Goal: Transaction & Acquisition: Purchase product/service

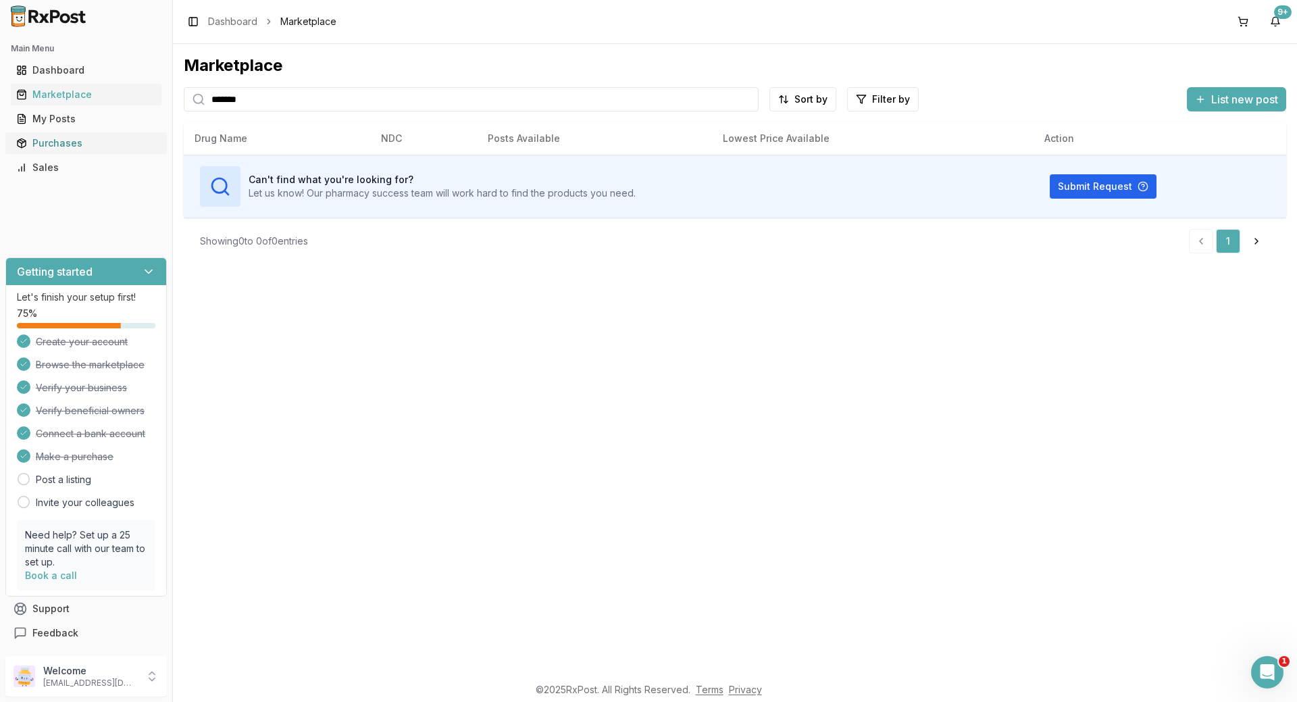
drag, startPoint x: 250, startPoint y: 128, endPoint x: 163, endPoint y: 145, distance: 88.2
click at [176, 141] on div "Marketplace ******* Sort by Filter by List new post Card Table Can't find what …" at bounding box center [735, 359] width 1124 height 631
drag, startPoint x: 303, startPoint y: 97, endPoint x: 88, endPoint y: 110, distance: 215.2
click at [88, 110] on div "**********" at bounding box center [648, 351] width 1297 height 702
type input "*"
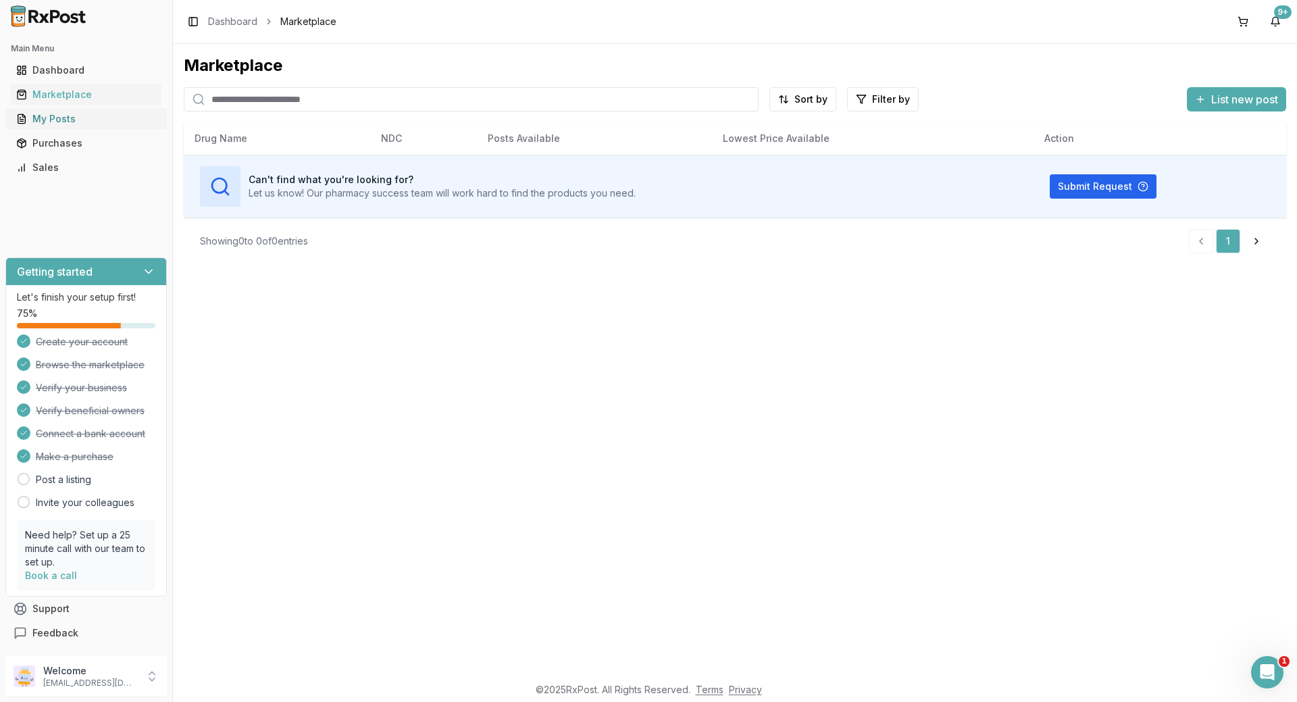
type input "*"
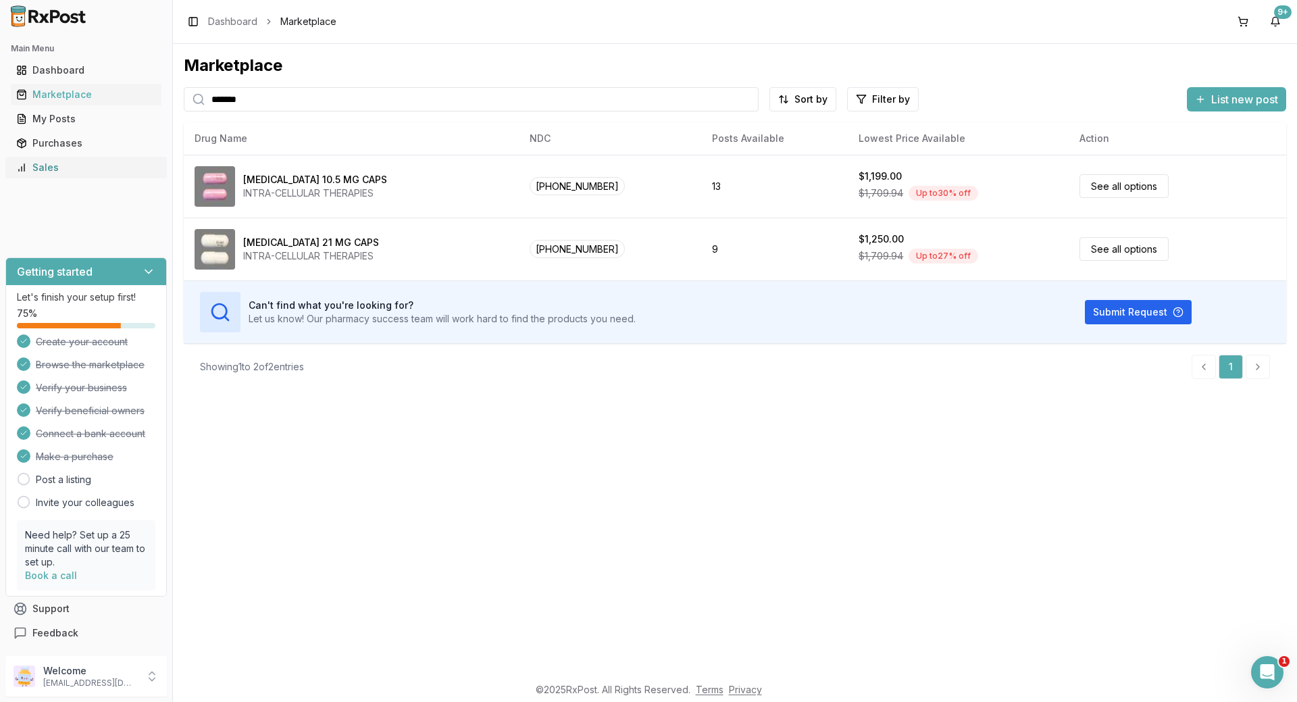
drag, startPoint x: 417, startPoint y: 99, endPoint x: 6, endPoint y: 160, distance: 415.8
click at [4, 159] on div "Main Menu Dashboard Marketplace My Posts Purchases Sales Getting started Let's …" at bounding box center [648, 351] width 1297 height 702
type input "*******"
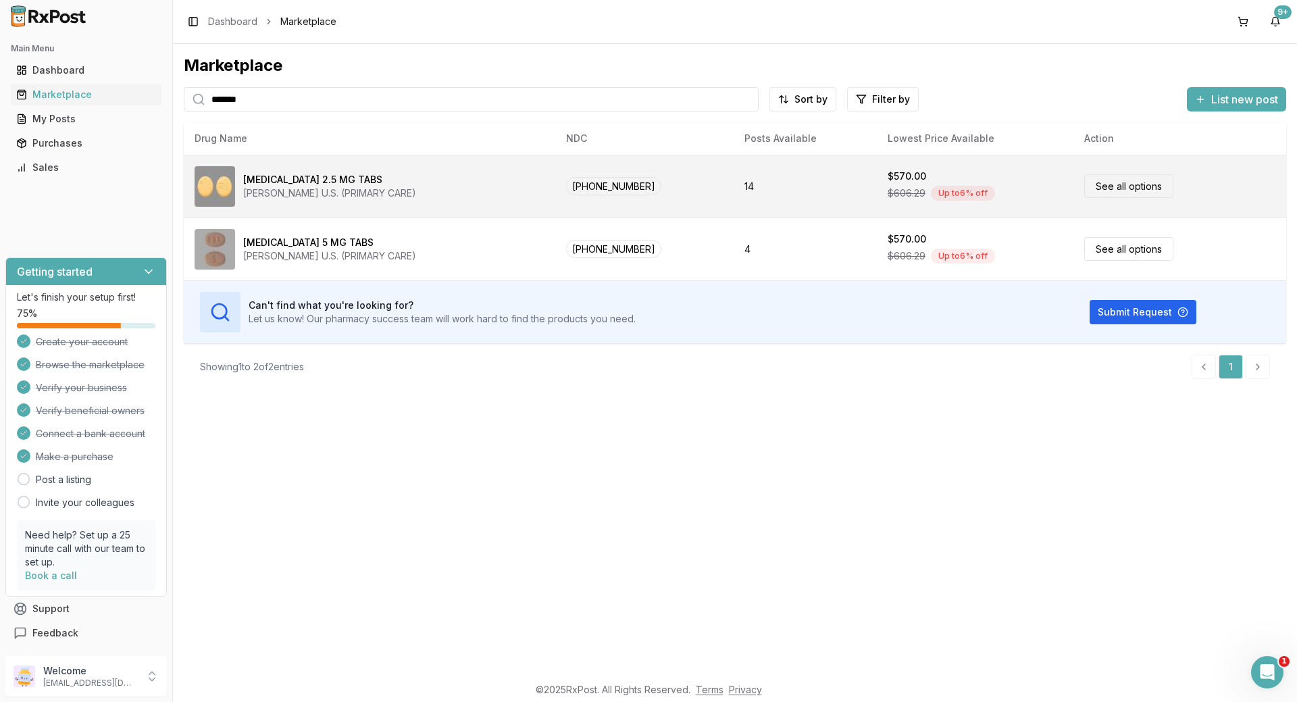
click at [1129, 190] on link "See all options" at bounding box center [1128, 186] width 89 height 24
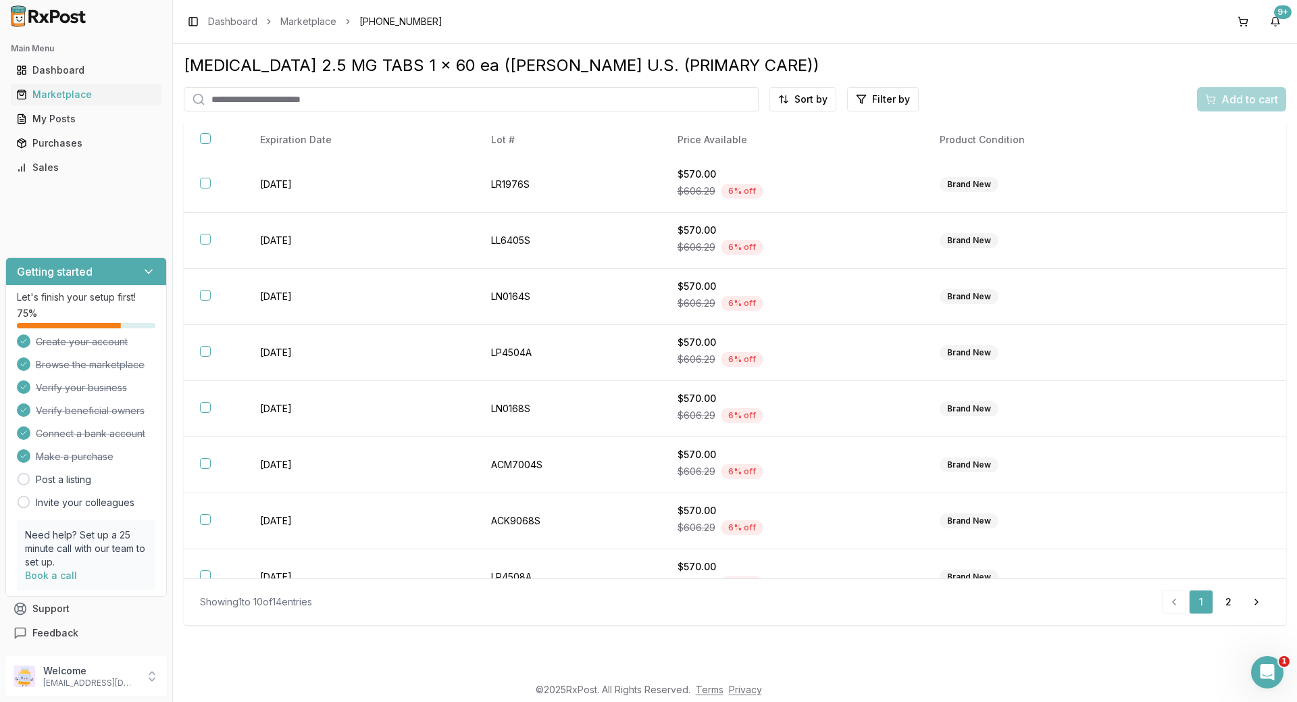
scroll to position [140, 0]
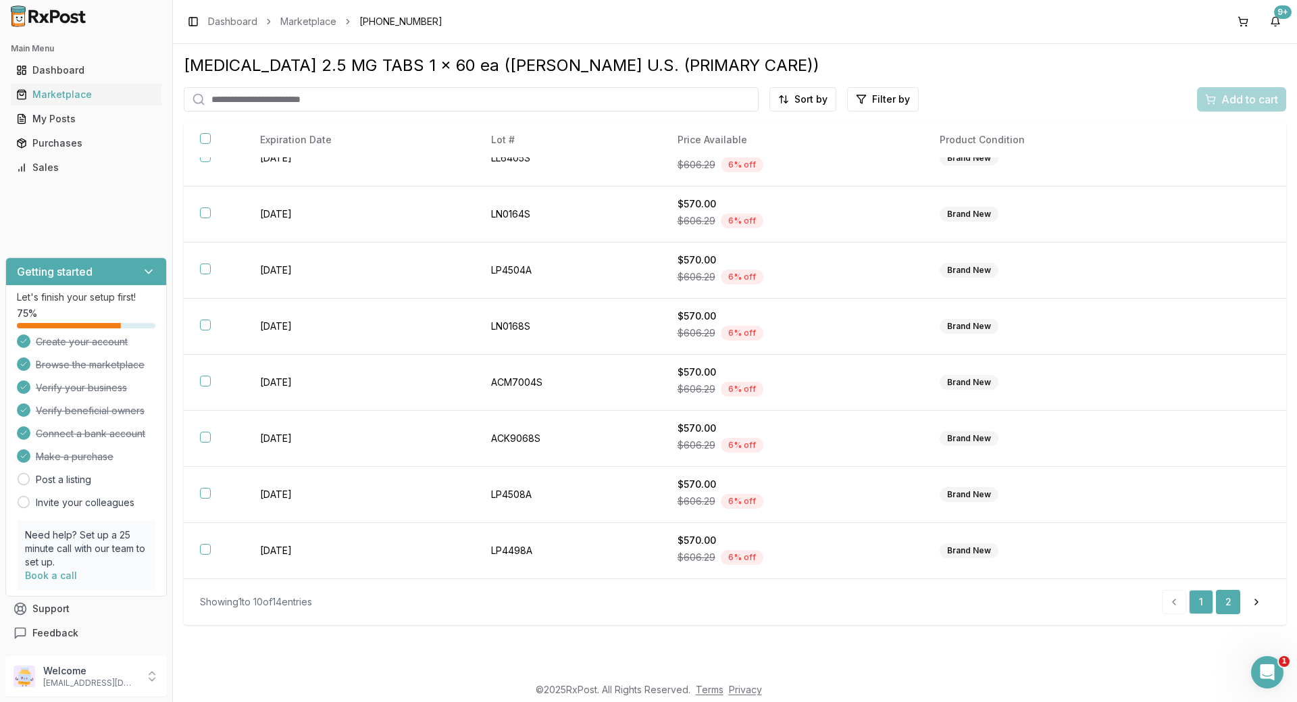
click at [1229, 600] on link "2" at bounding box center [1228, 602] width 24 height 24
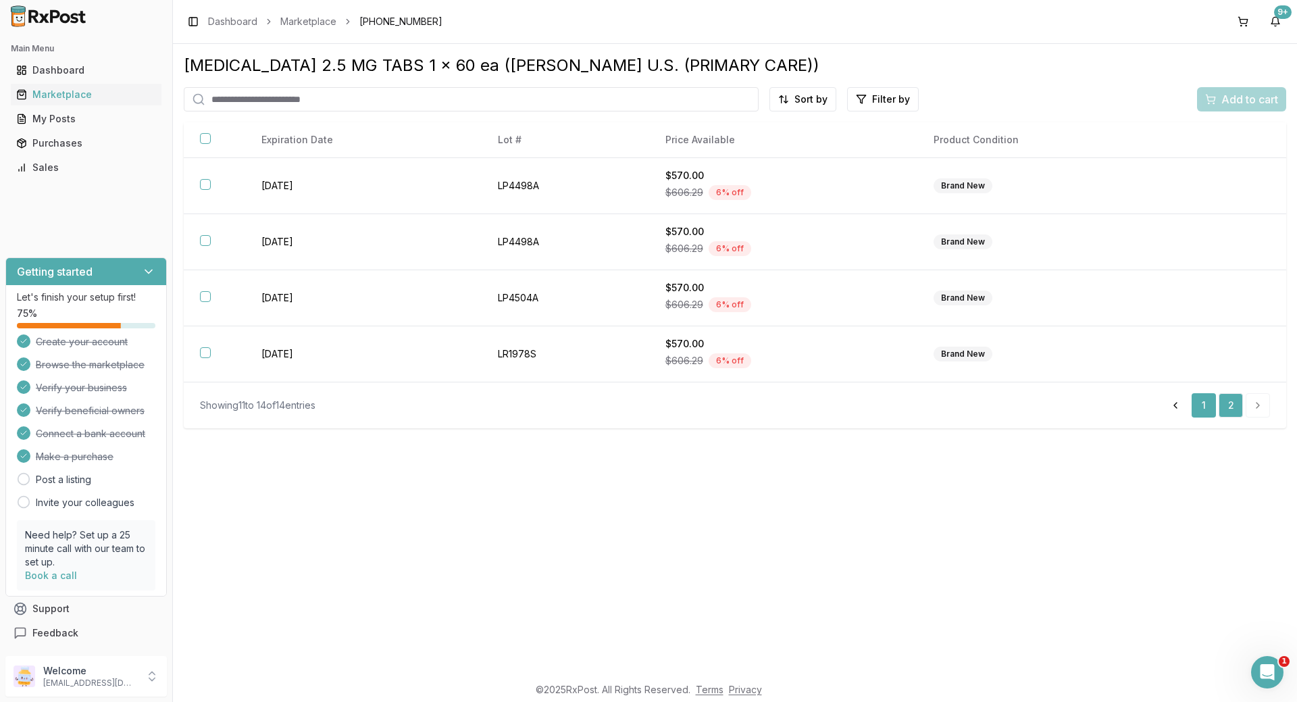
click at [1203, 416] on link "1" at bounding box center [1203, 405] width 24 height 24
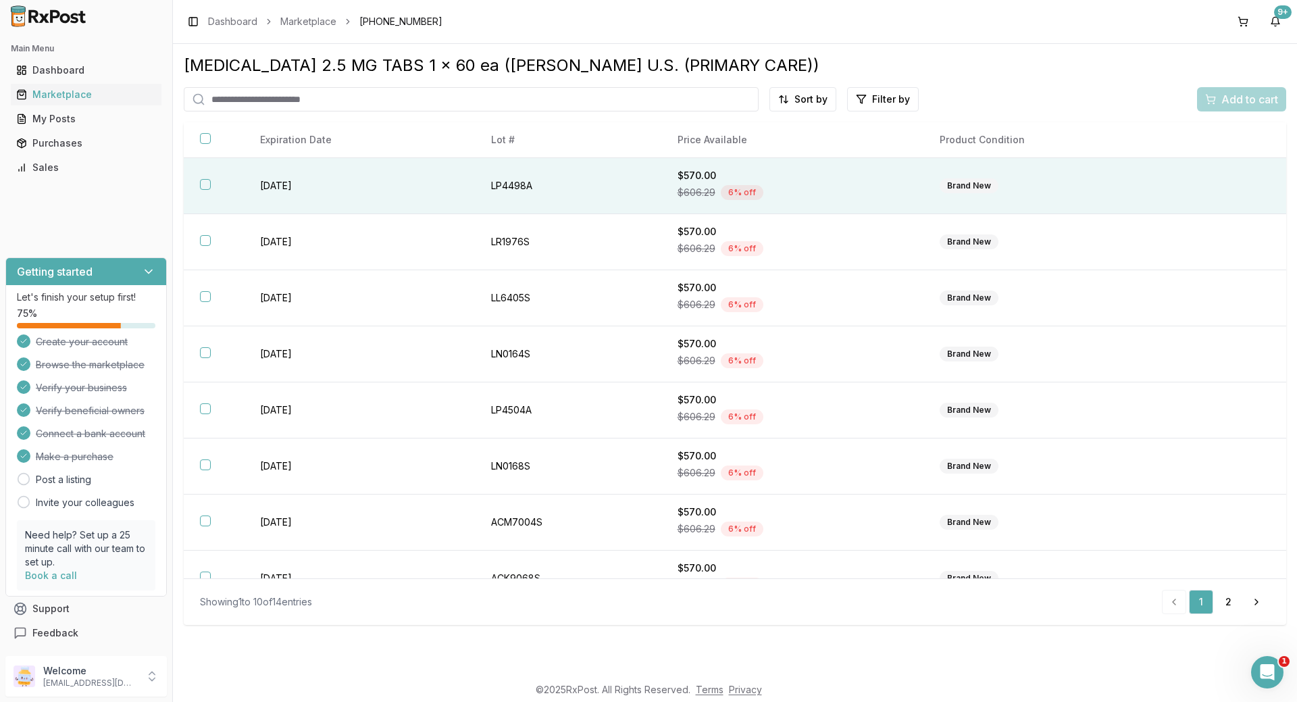
click at [203, 184] on button "button" at bounding box center [205, 184] width 11 height 11
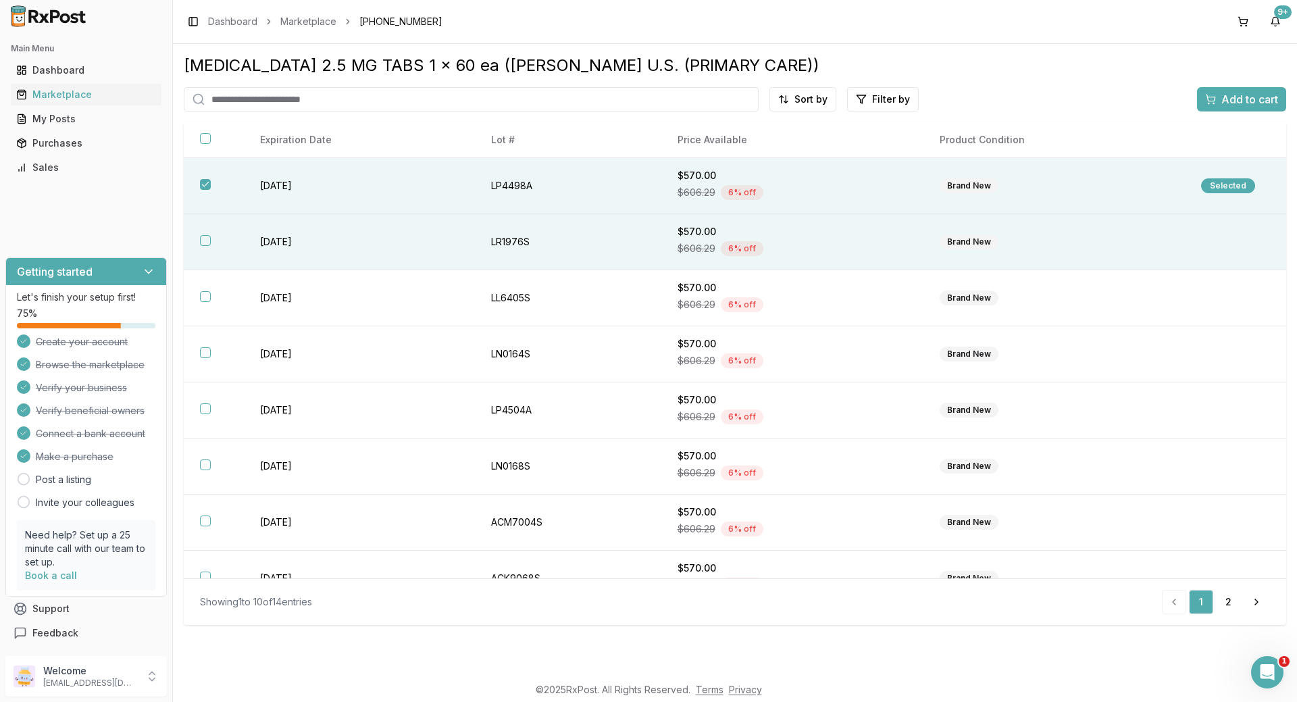
click at [203, 236] on button "button" at bounding box center [205, 240] width 11 height 11
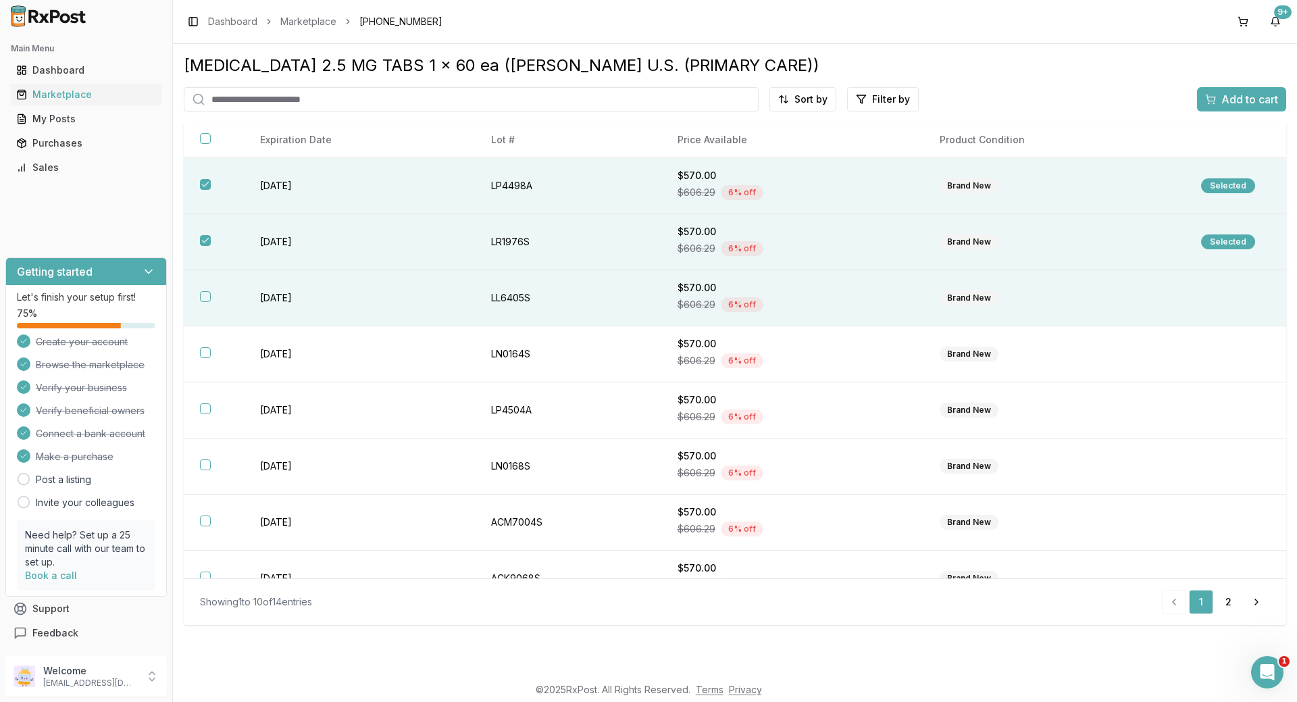
click at [202, 301] on button "button" at bounding box center [205, 296] width 11 height 11
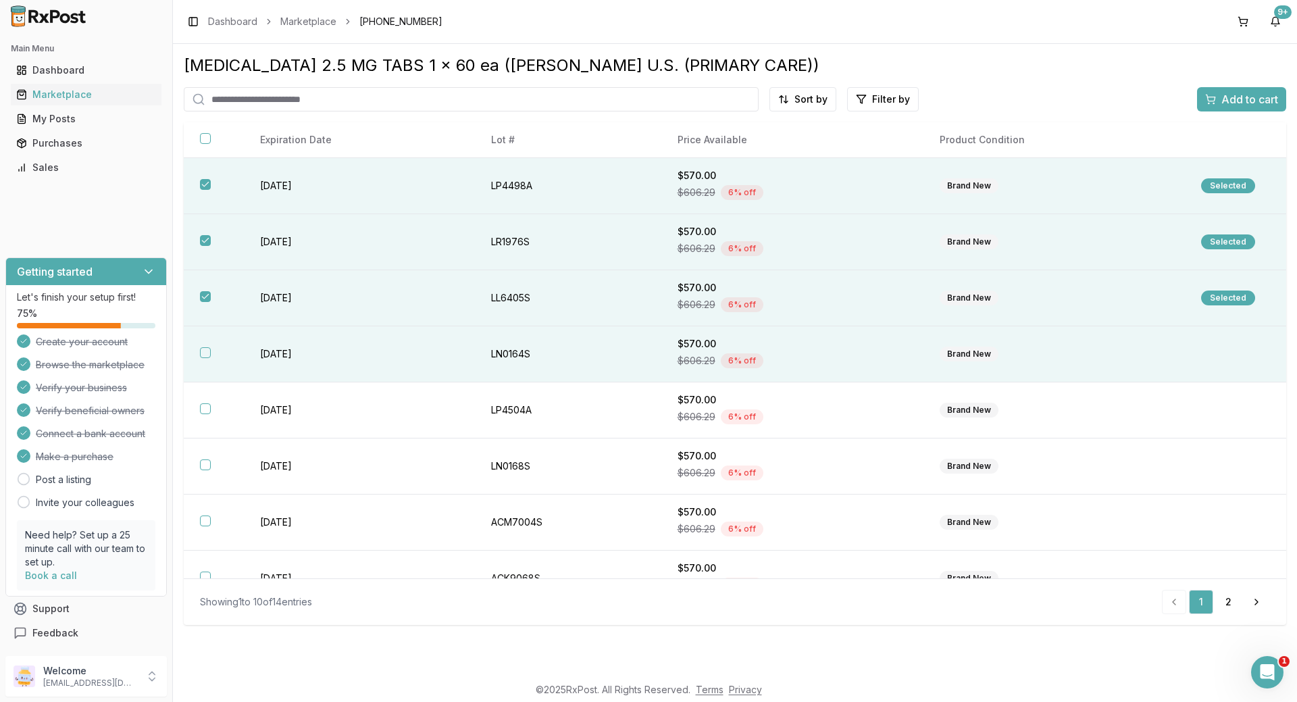
click at [202, 362] on th at bounding box center [214, 354] width 60 height 56
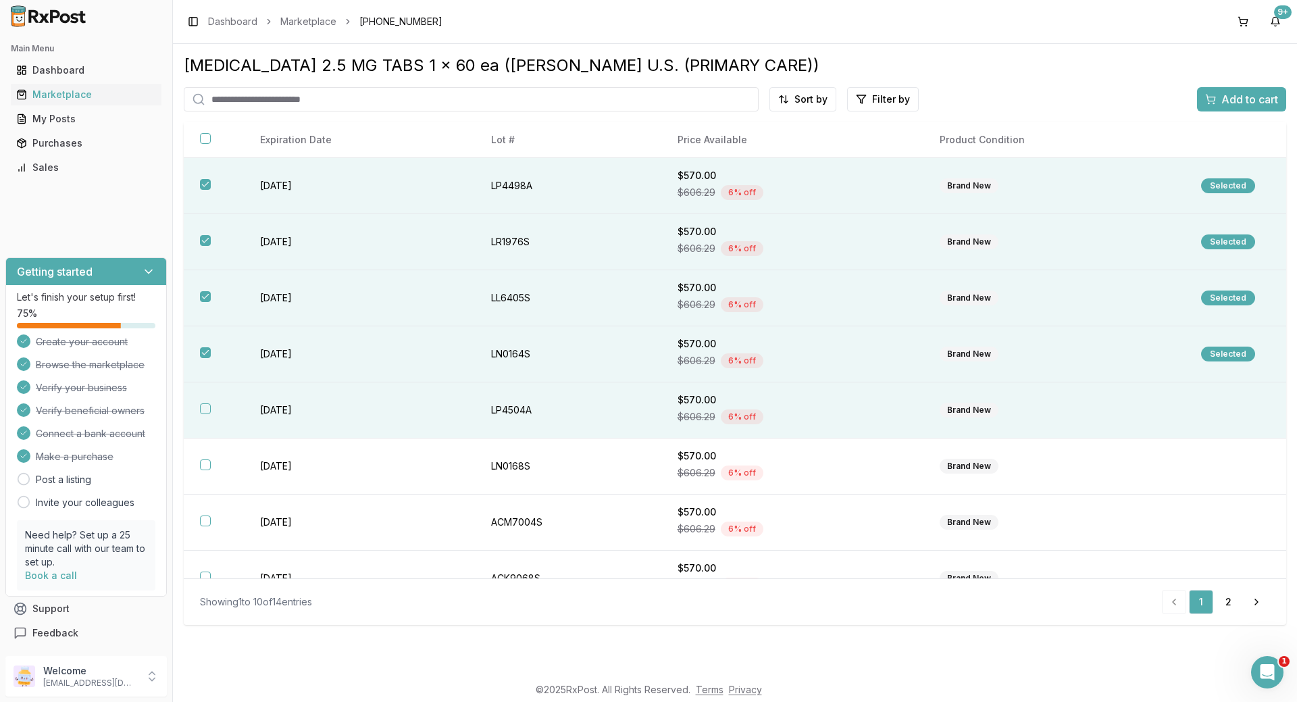
click at [202, 398] on th at bounding box center [214, 410] width 60 height 56
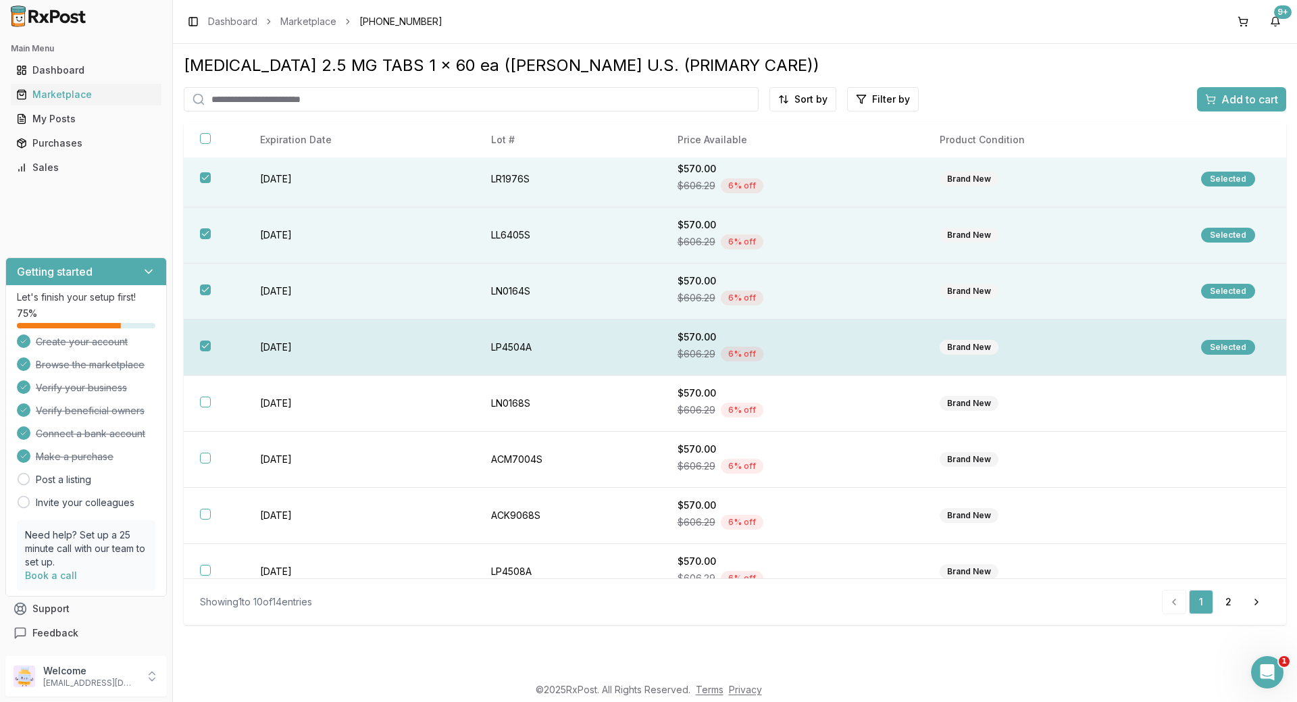
scroll to position [140, 0]
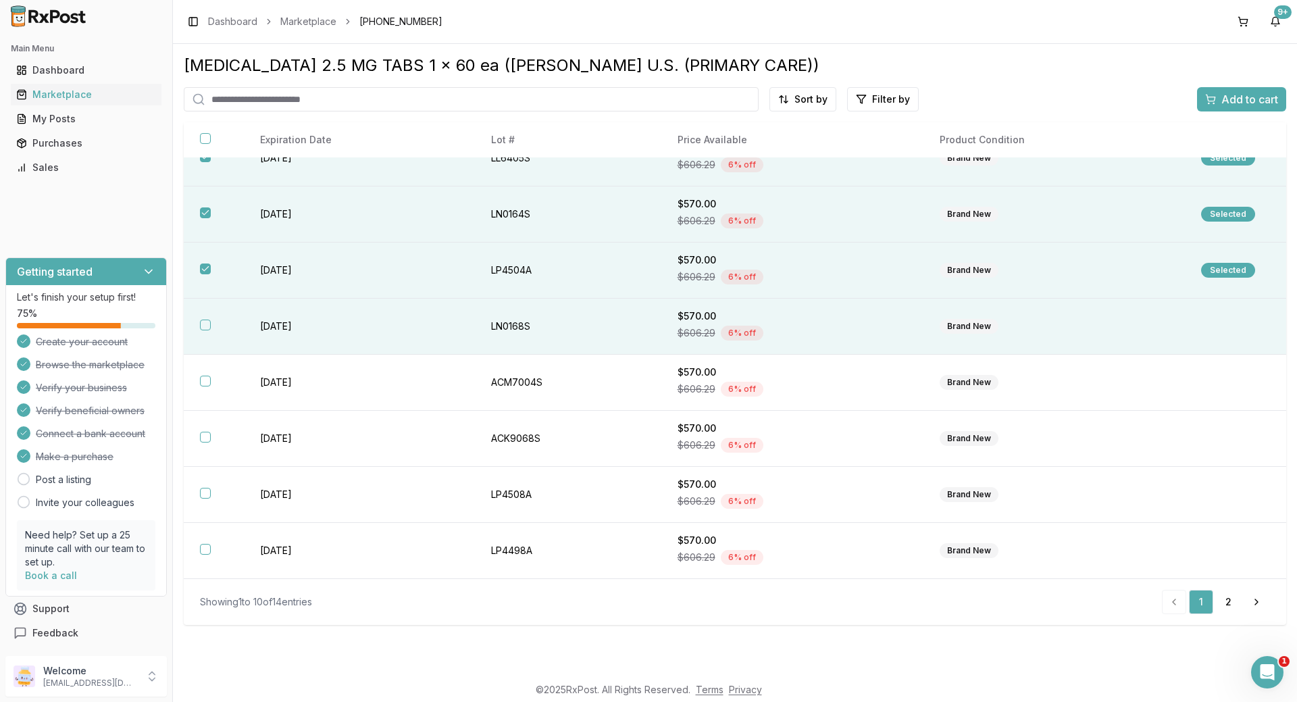
click at [206, 324] on button "button" at bounding box center [205, 324] width 11 height 11
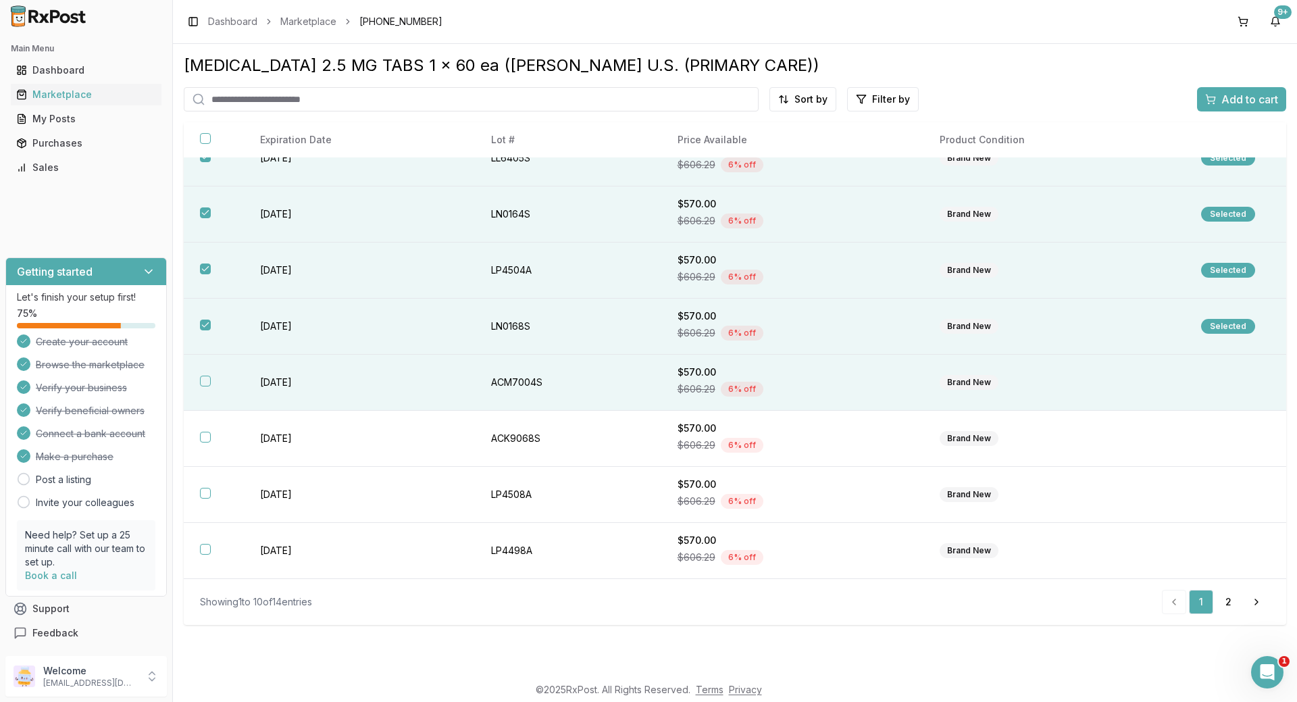
click at [203, 371] on th at bounding box center [214, 383] width 60 height 56
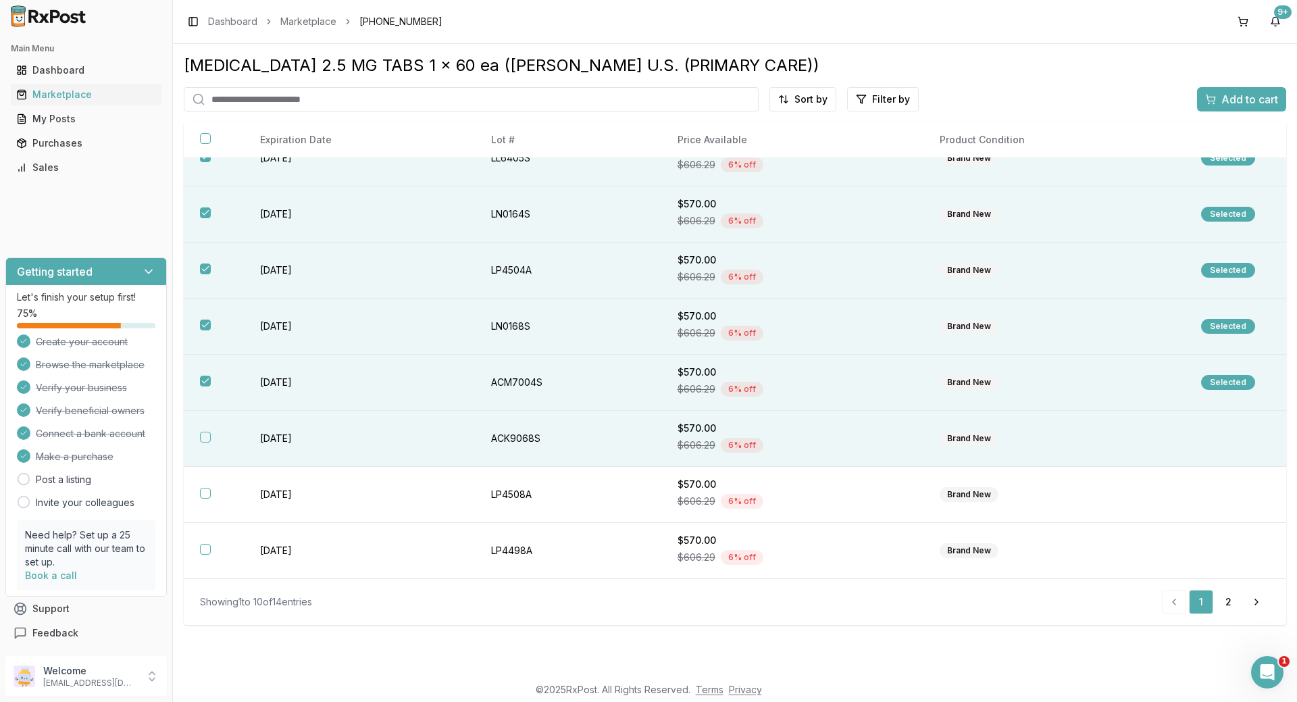
click at [200, 439] on button "button" at bounding box center [205, 437] width 11 height 11
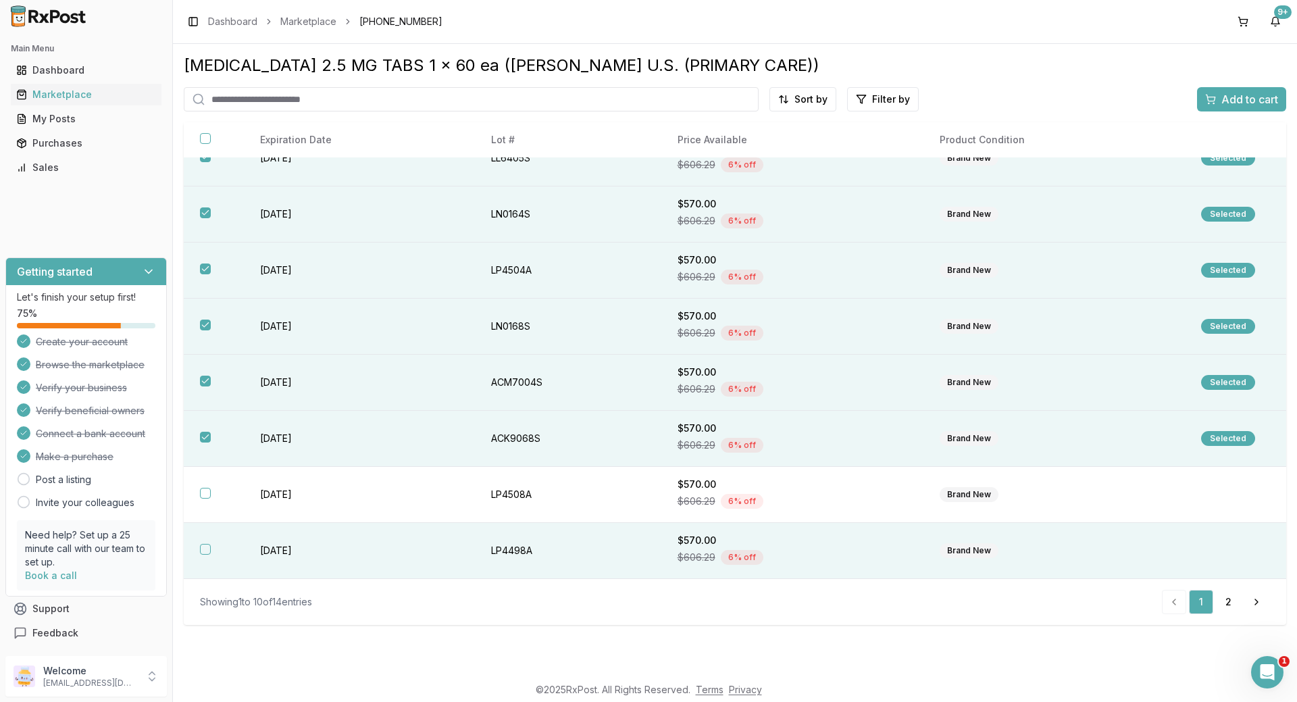
drag, startPoint x: 209, startPoint y: 487, endPoint x: 209, endPoint y: 533, distance: 45.9
click at [209, 488] on th at bounding box center [214, 495] width 60 height 56
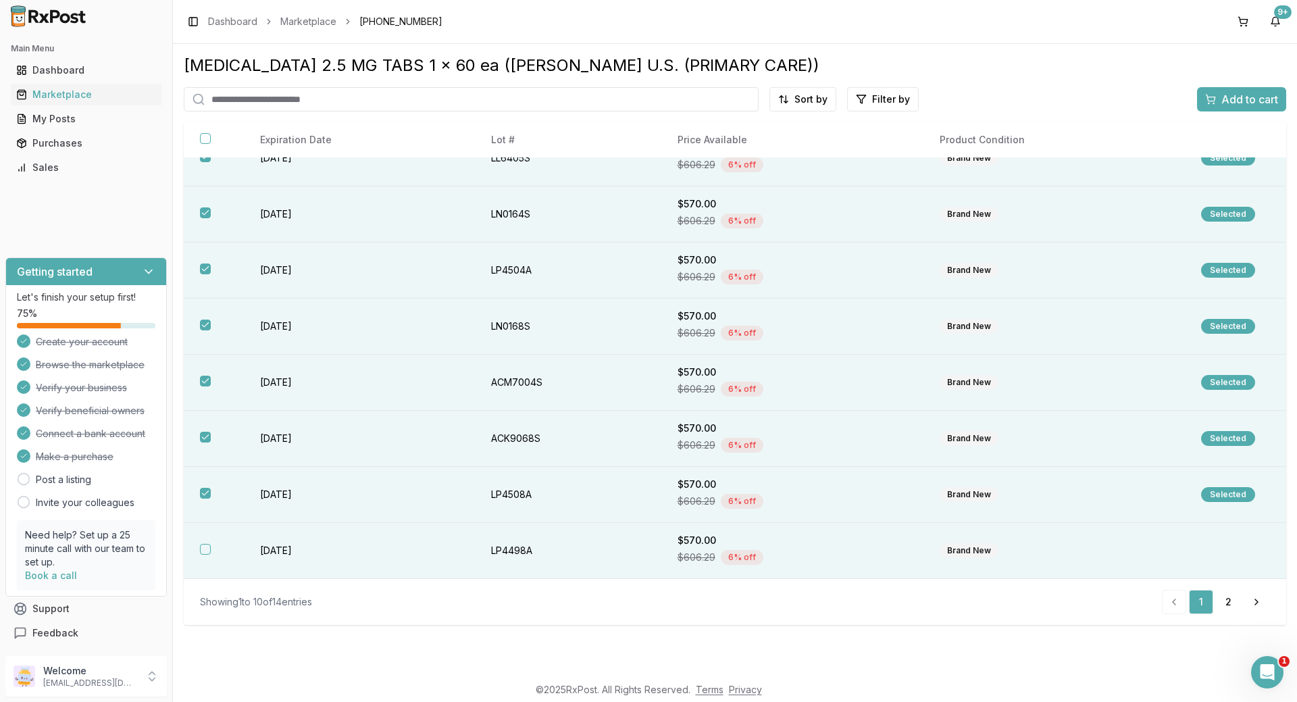
click at [209, 552] on button "button" at bounding box center [205, 549] width 11 height 11
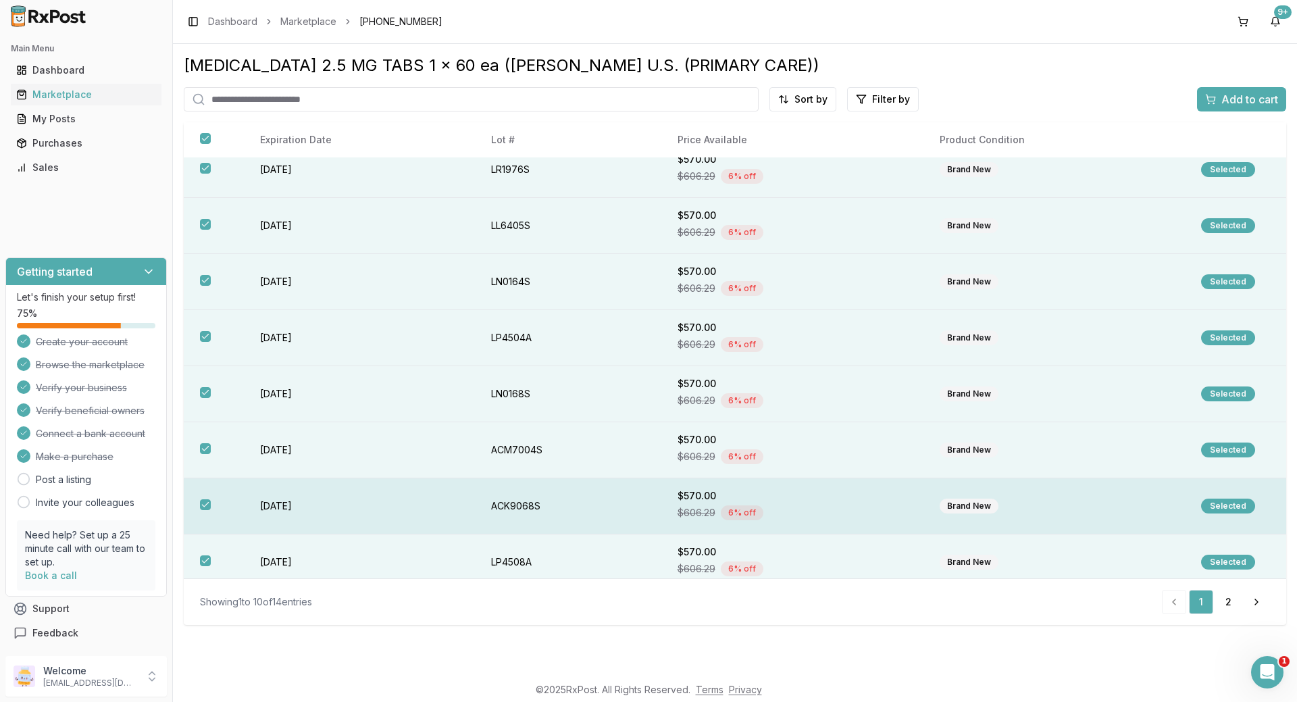
scroll to position [0, 0]
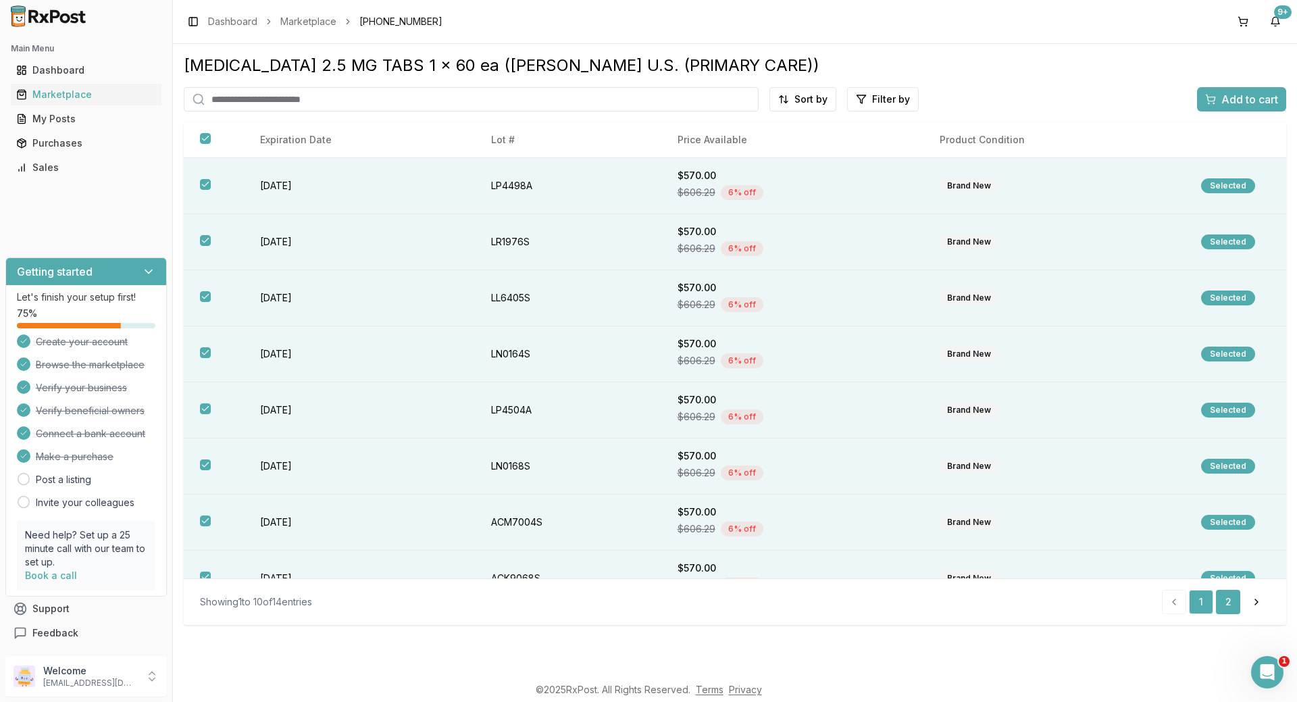
click at [1230, 601] on link "2" at bounding box center [1228, 602] width 24 height 24
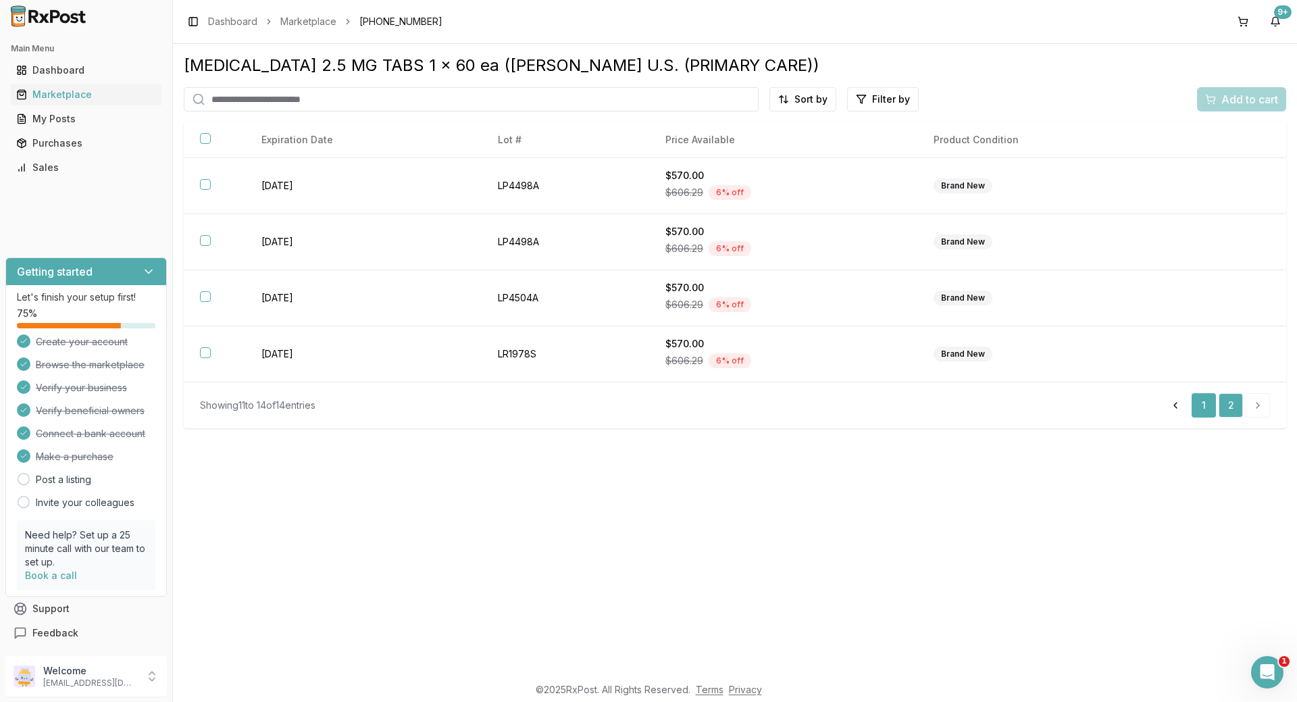
click at [1197, 409] on link "1" at bounding box center [1203, 405] width 24 height 24
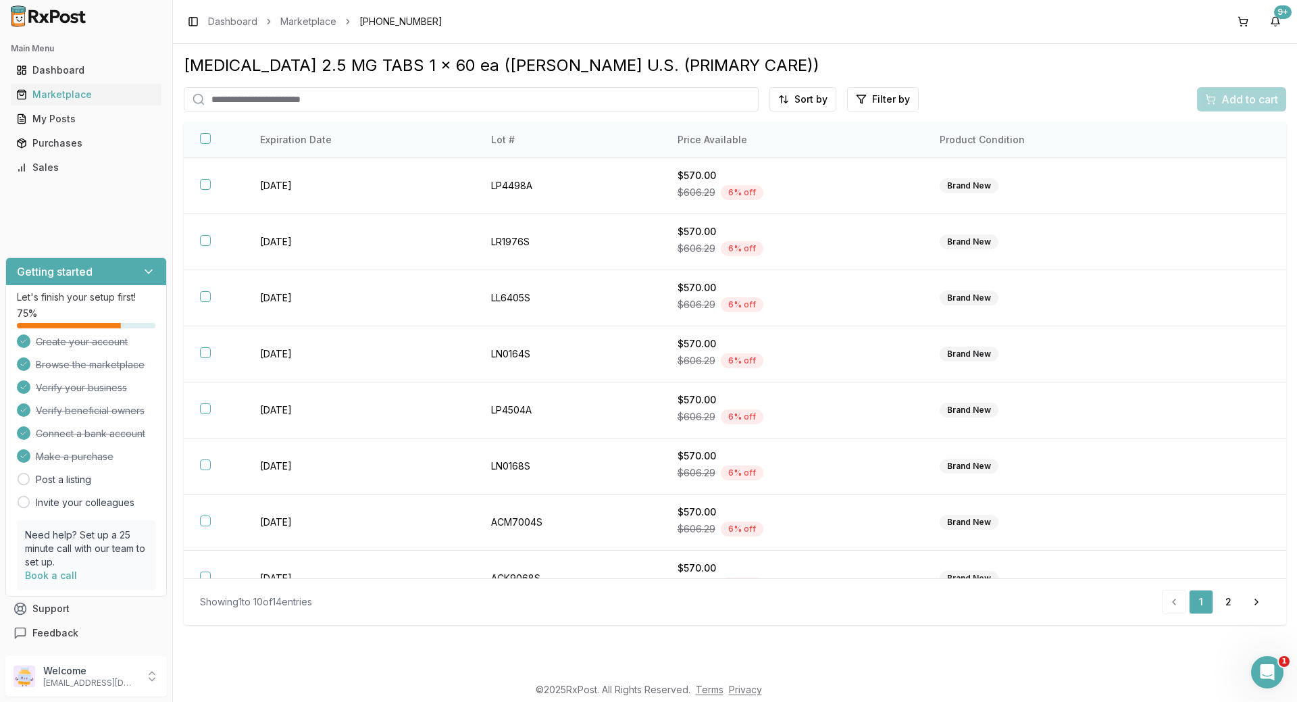
click at [199, 136] on th at bounding box center [214, 140] width 60 height 36
click at [205, 139] on button "button" at bounding box center [205, 138] width 11 height 11
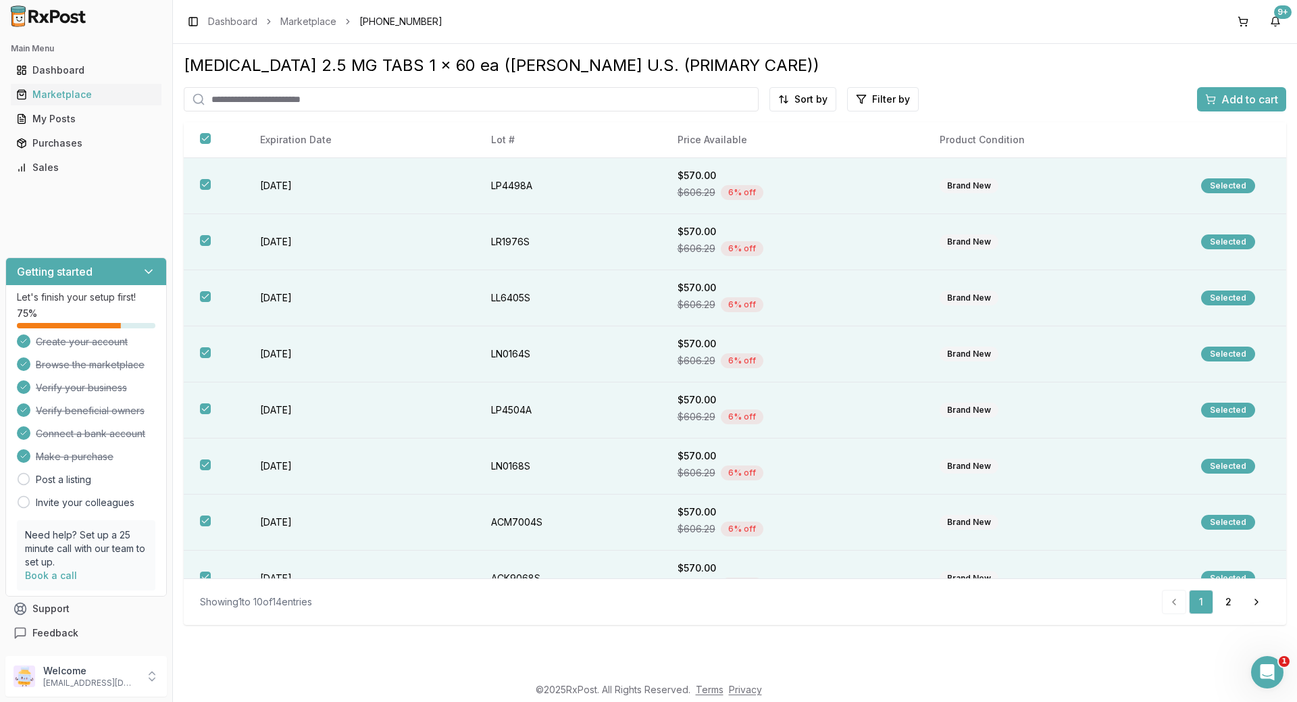
click at [1239, 100] on span "Add to cart" at bounding box center [1249, 99] width 57 height 16
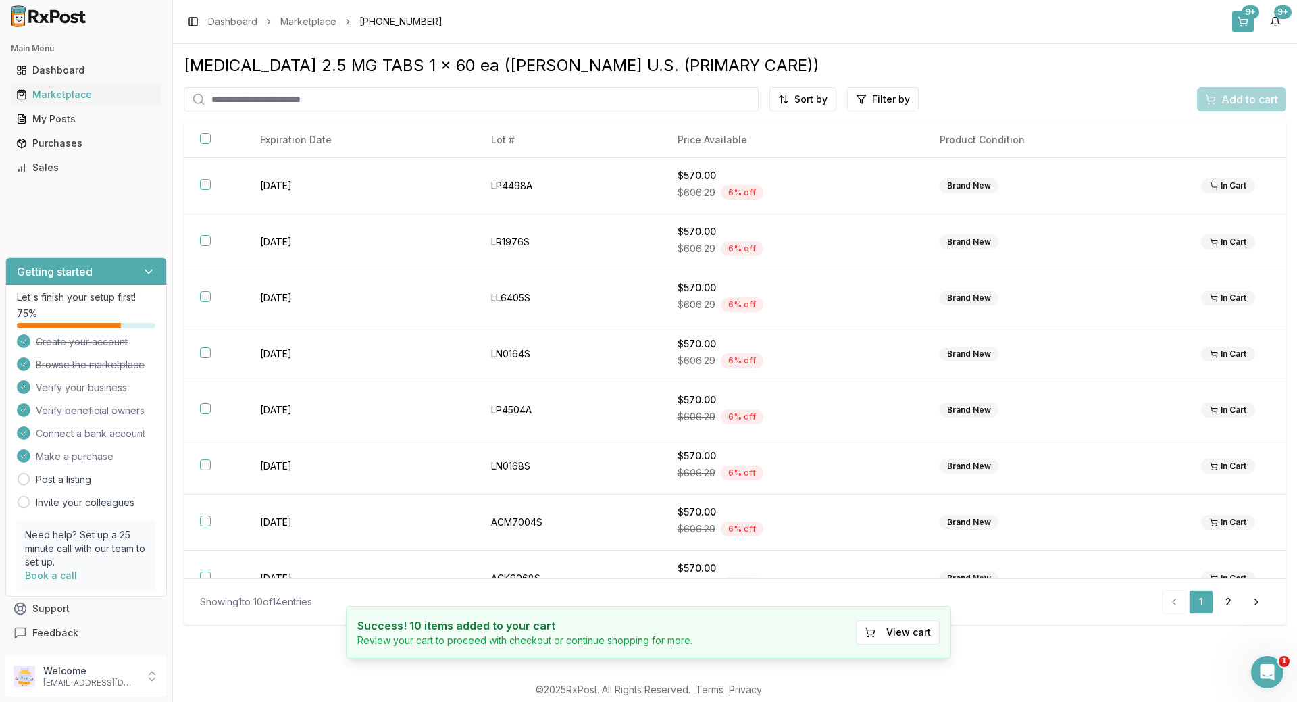
click at [1243, 18] on div "9+" at bounding box center [1250, 12] width 18 height 14
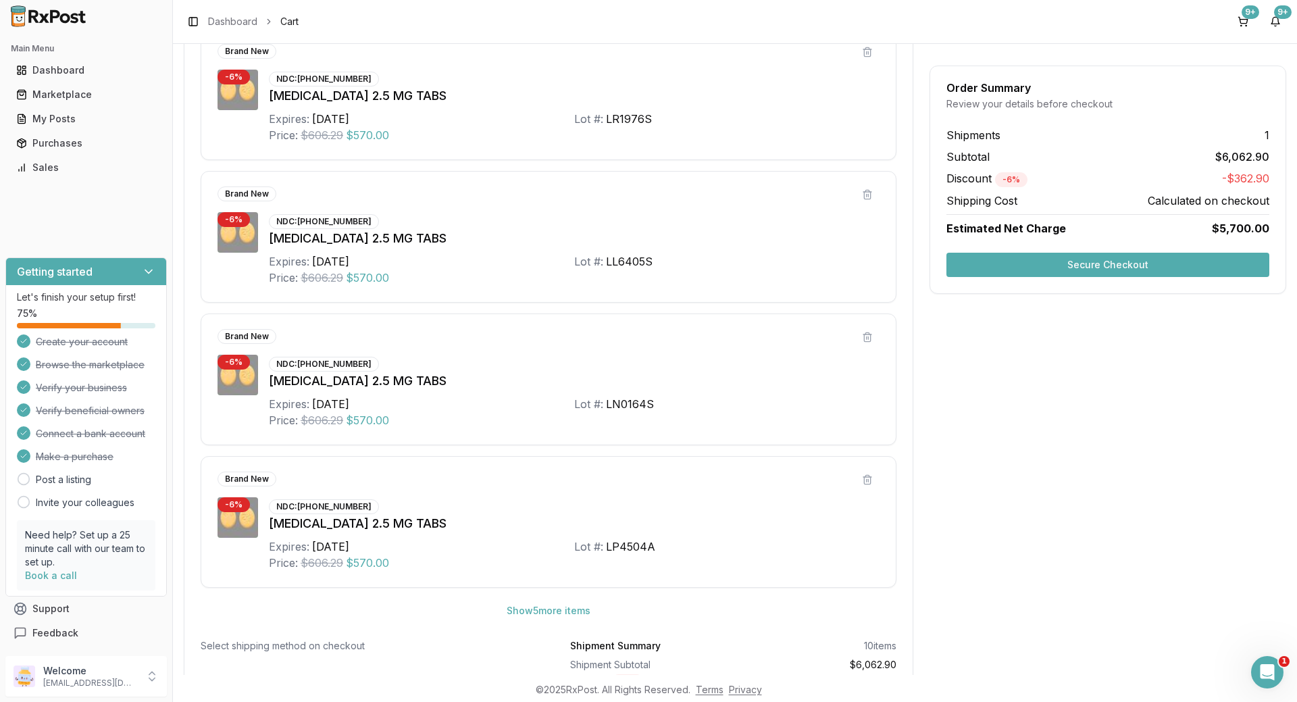
scroll to position [573, 0]
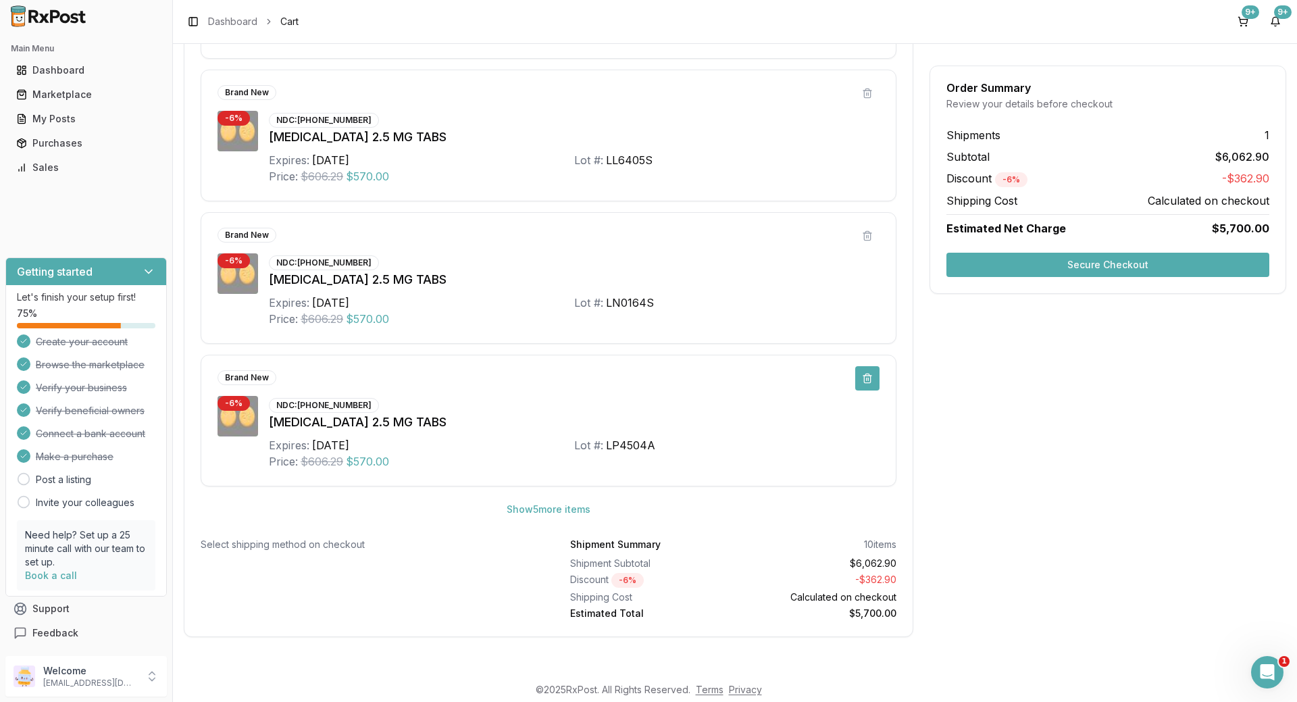
click at [865, 383] on button at bounding box center [867, 378] width 24 height 24
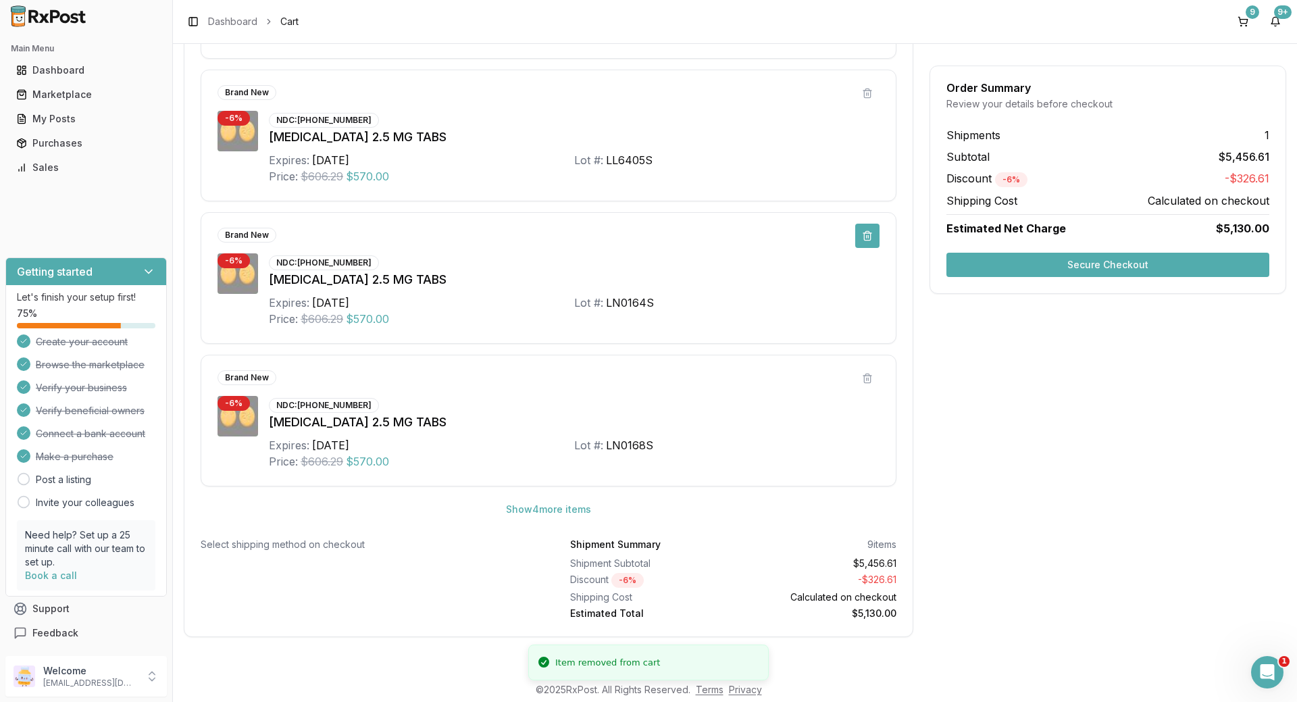
click at [861, 237] on button at bounding box center [867, 236] width 24 height 24
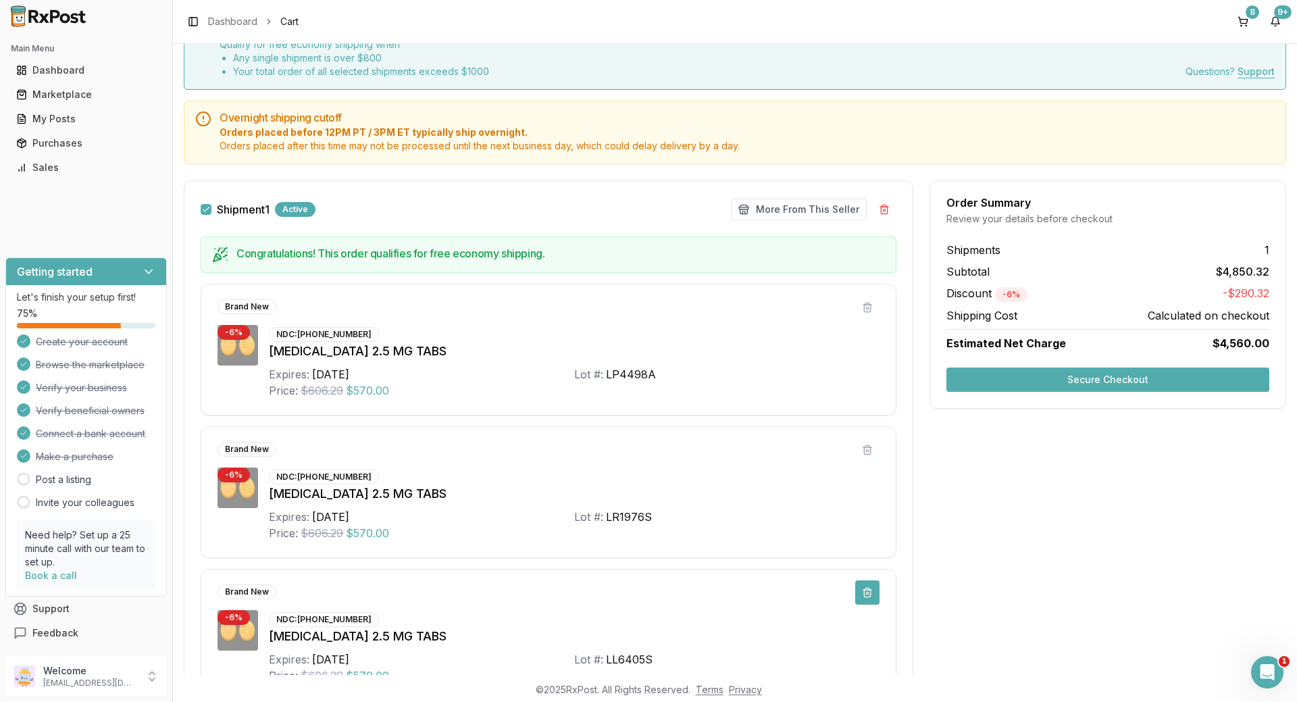
scroll to position [135, 0]
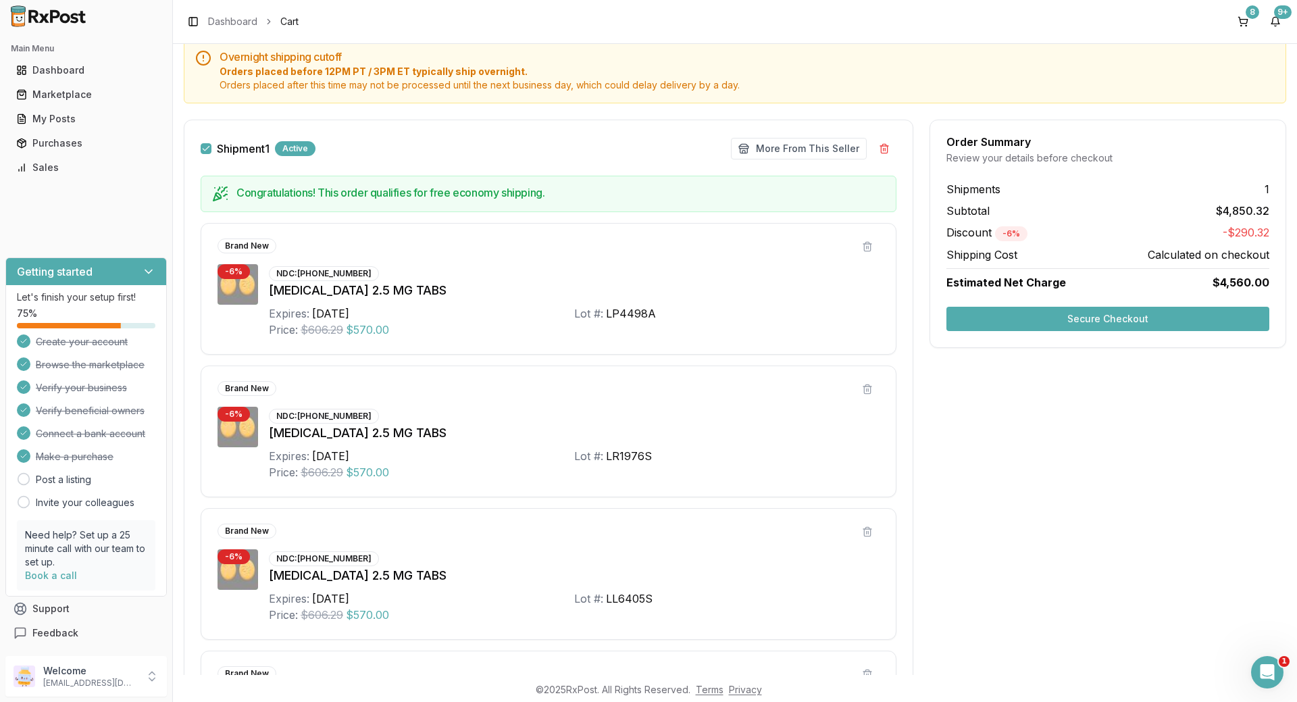
click at [985, 520] on div "Order Summary Review your details before checkout Shipments 1 Subtotal $4,850.3…" at bounding box center [1107, 606] width 357 height 972
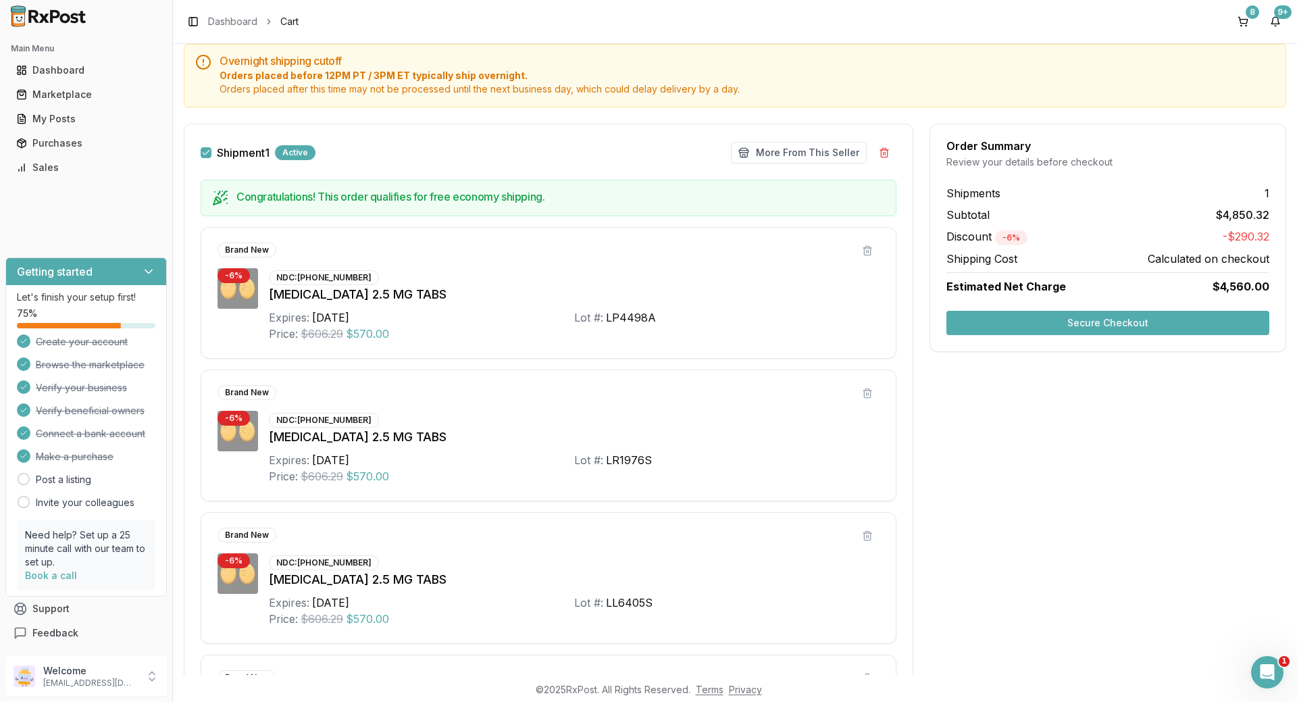
scroll to position [0, 0]
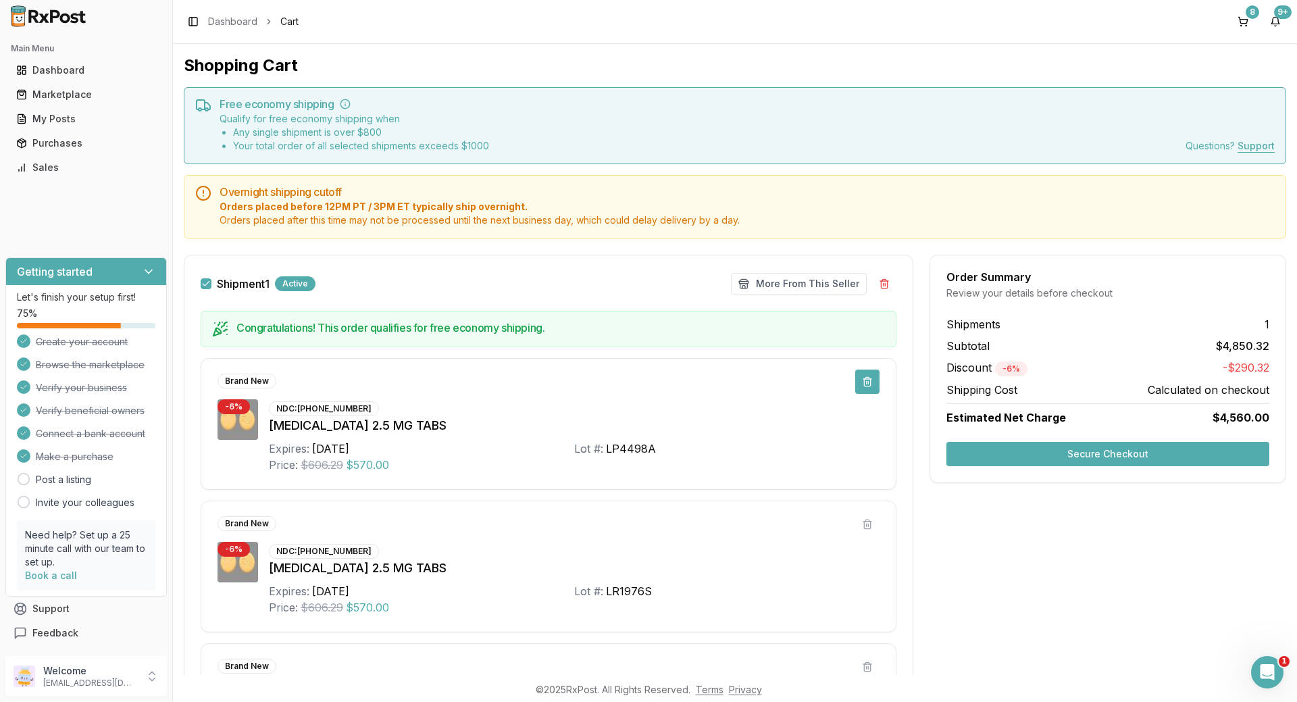
click at [865, 382] on button at bounding box center [867, 381] width 24 height 24
click at [865, 380] on button at bounding box center [867, 381] width 24 height 24
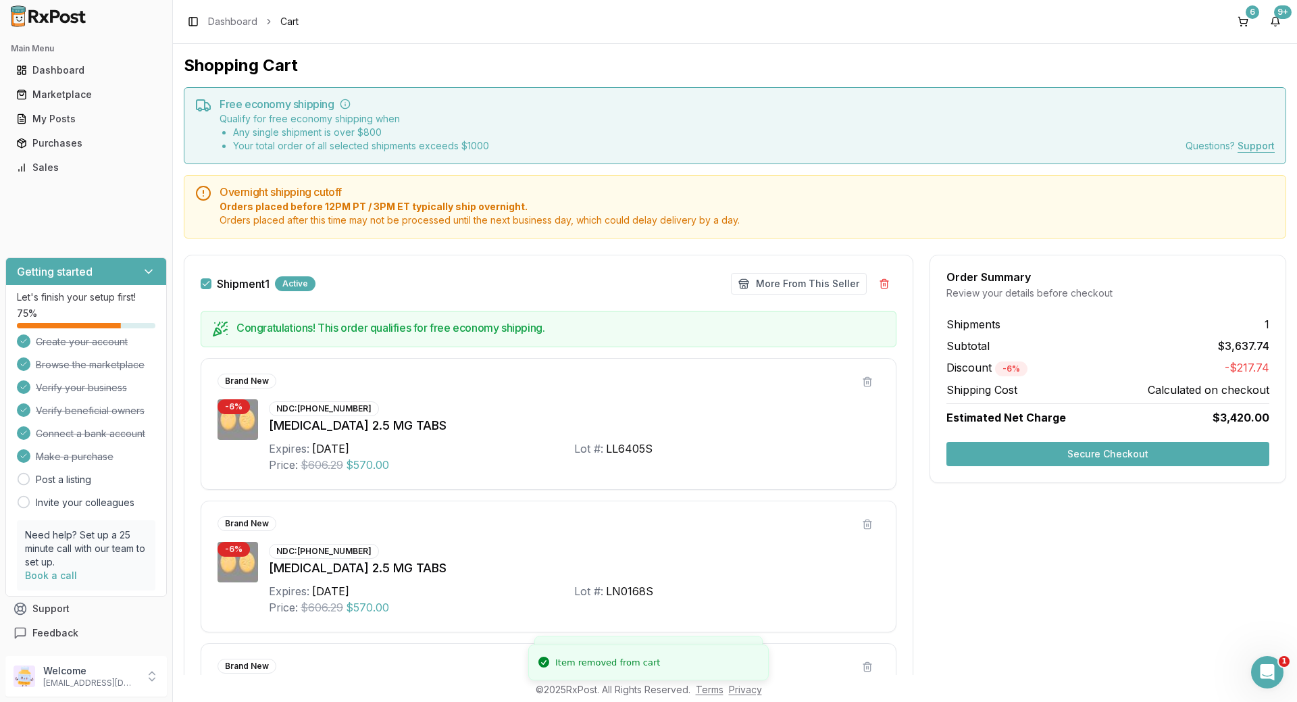
click at [863, 378] on button at bounding box center [867, 381] width 24 height 24
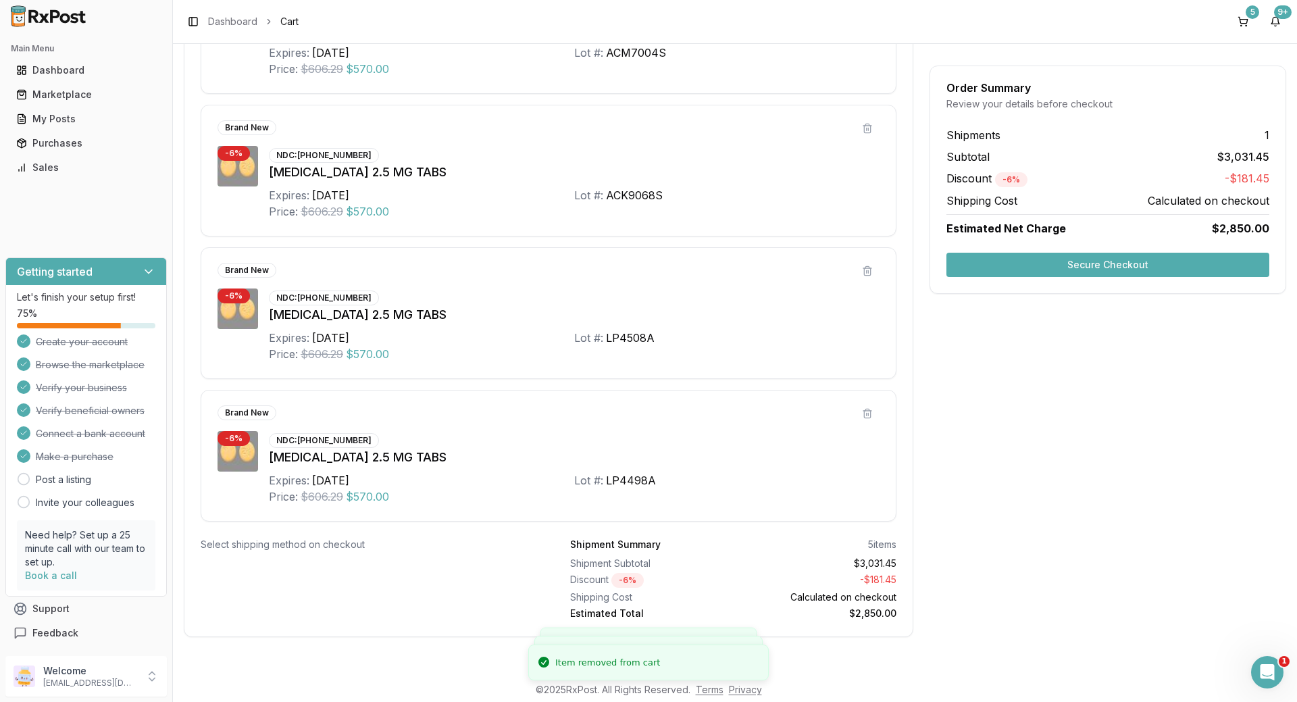
scroll to position [403, 0]
